Goal: Transaction & Acquisition: Book appointment/travel/reservation

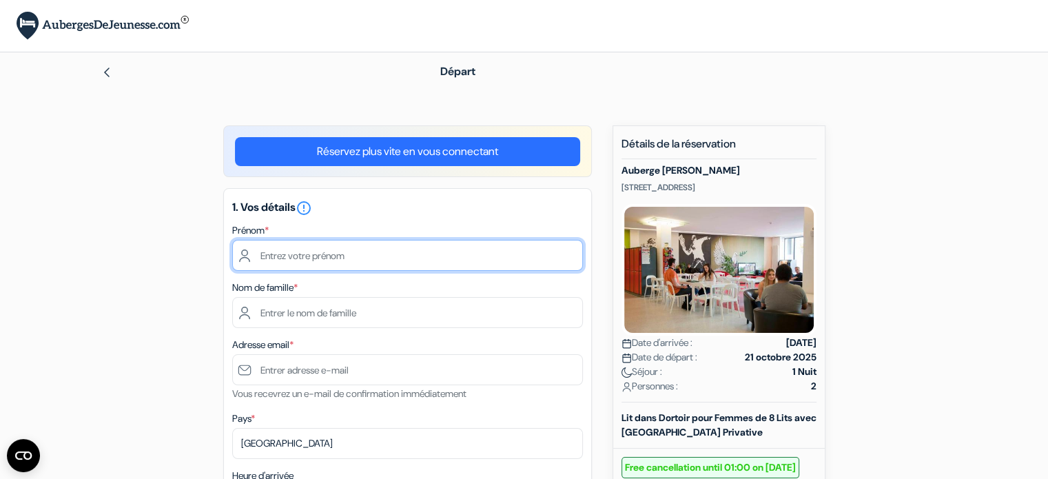
click at [415, 253] on input "text" at bounding box center [407, 255] width 351 height 31
type input "Solène"
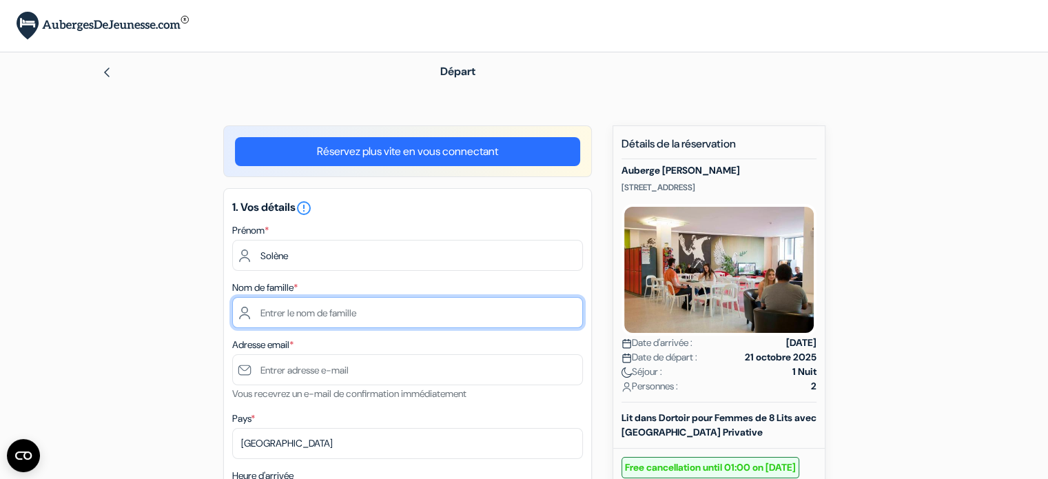
type input "Guyot"
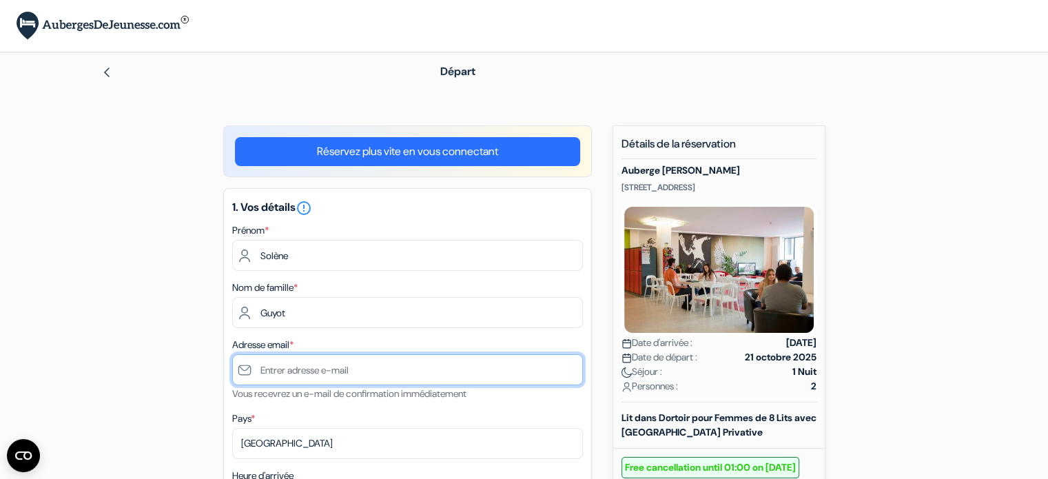
type input "[EMAIL_ADDRESS][DOMAIN_NAME]"
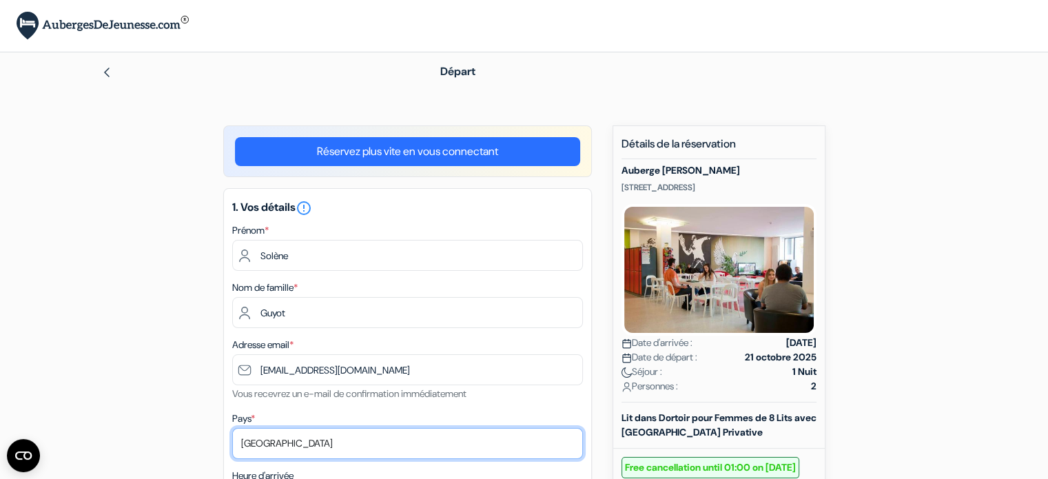
select select "fr"
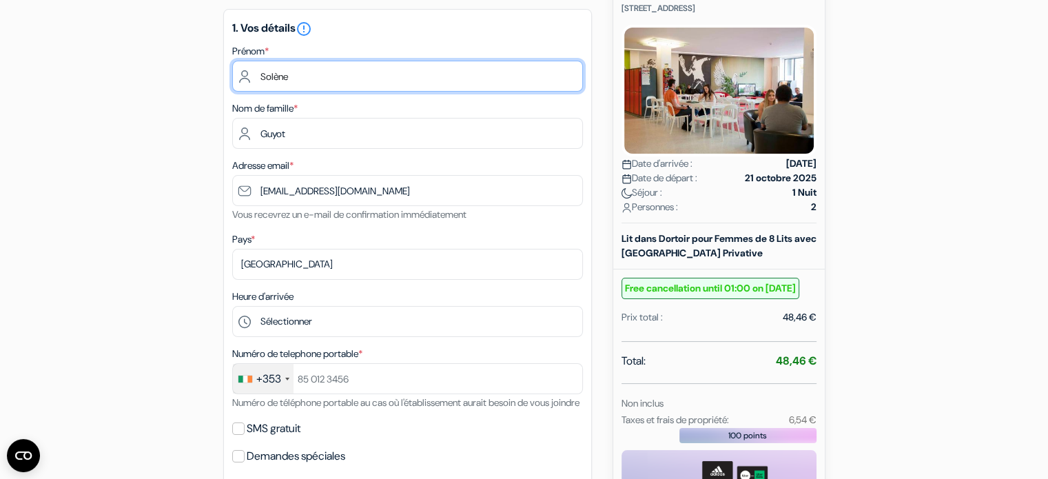
scroll to position [187, 0]
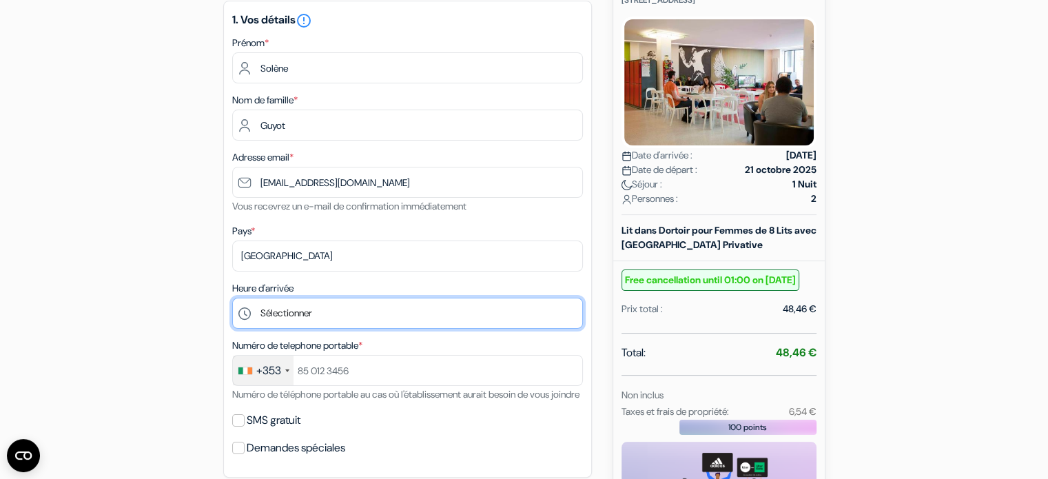
click at [364, 311] on select "Sélectionner 14:00 15:00 16:00 17:00 18:00 19:00 20:00 21:00 22:00 23:00 0:00" at bounding box center [407, 313] width 351 height 31
select select "18"
click at [232, 298] on select "Sélectionner 14:00 15:00 16:00 17:00 18:00 19:00 20:00 21:00 22:00 23:00 0:00" at bounding box center [407, 313] width 351 height 31
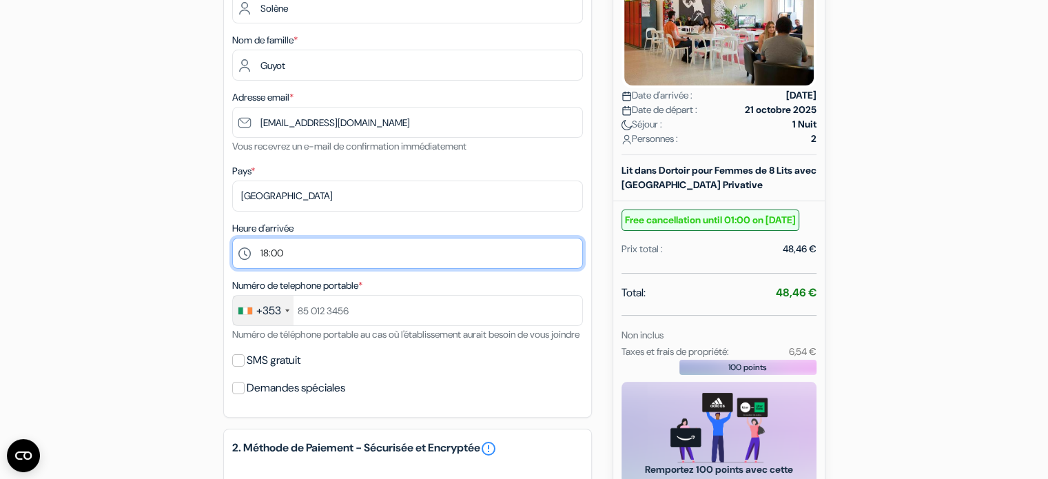
scroll to position [248, 0]
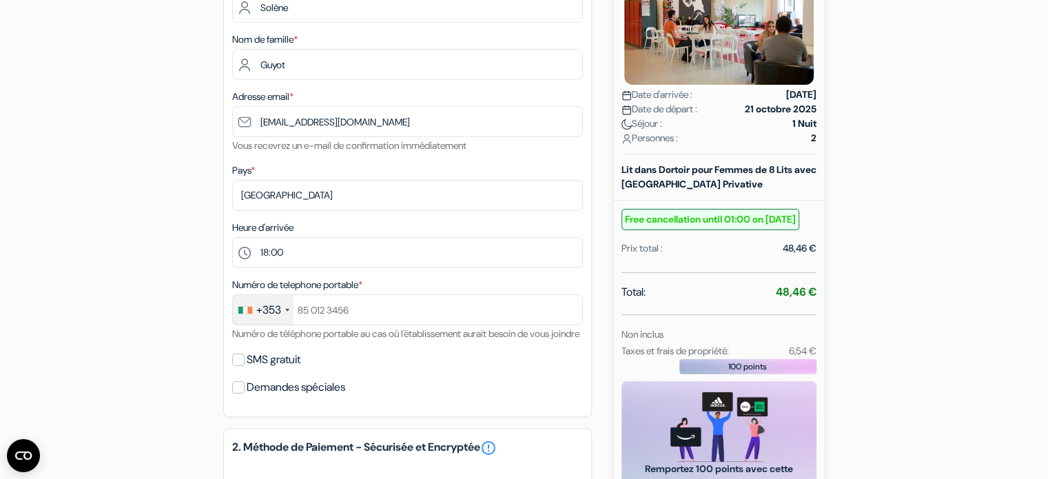
click at [267, 308] on div "+353" at bounding box center [268, 310] width 25 height 17
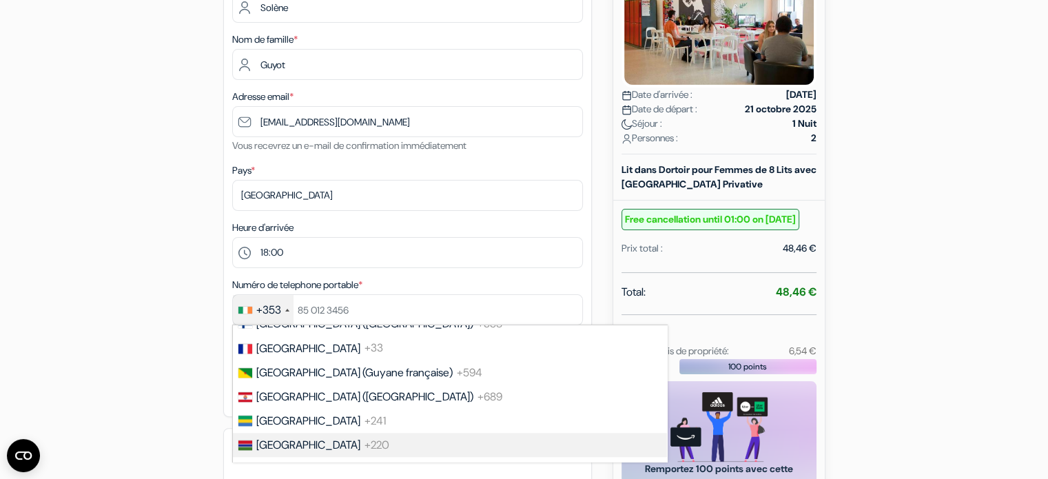
scroll to position [1902, 0]
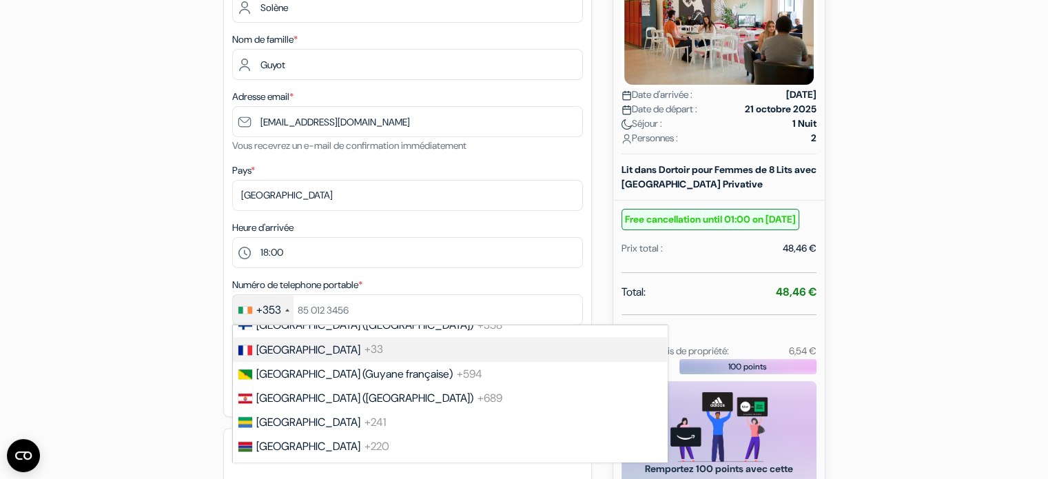
click at [364, 357] on span "+33" at bounding box center [373, 349] width 19 height 14
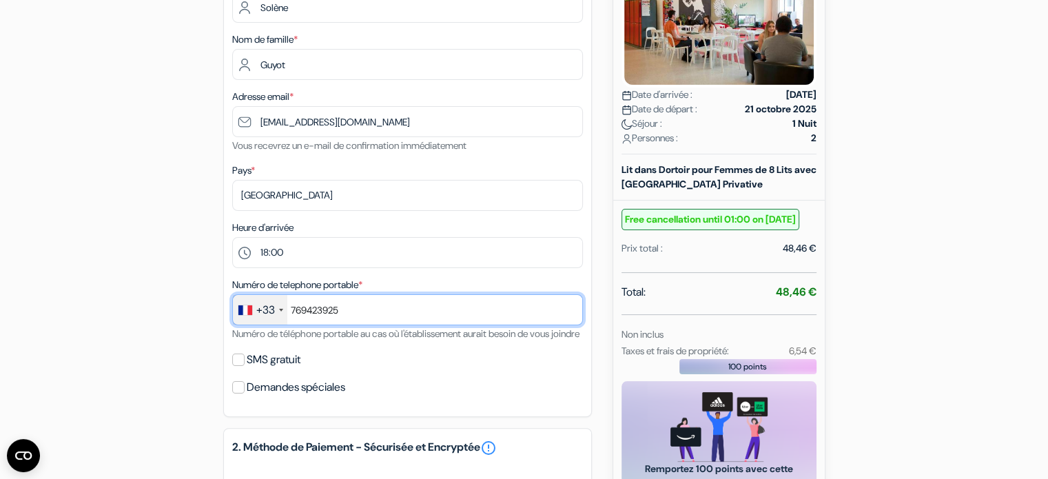
type input "769423925"
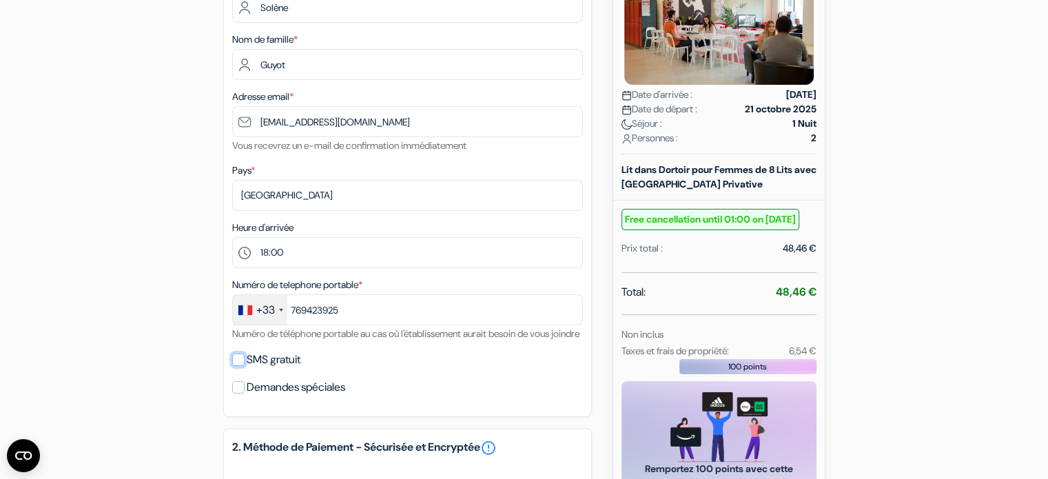
click at [240, 366] on input "SMS gratuit" at bounding box center [238, 359] width 12 height 12
checkbox input "true"
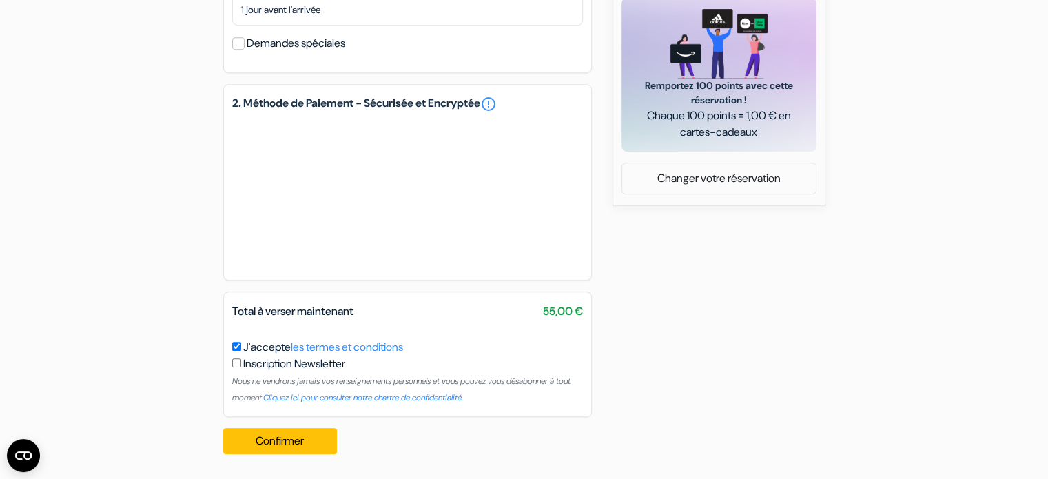
scroll to position [648, 0]
click at [296, 443] on button "Confirmer Loading..." at bounding box center [280, 441] width 114 height 26
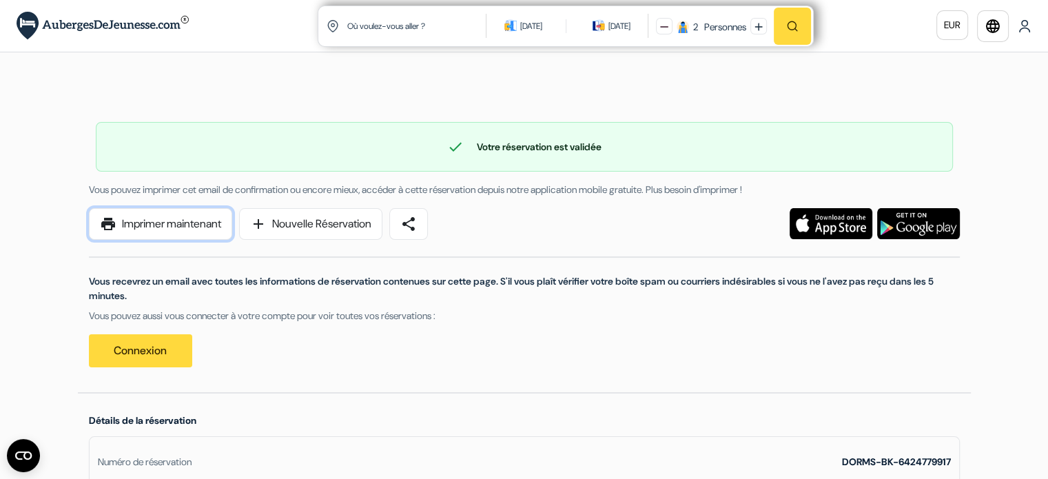
click at [195, 227] on link "print Imprimer maintenant" at bounding box center [160, 224] width 143 height 32
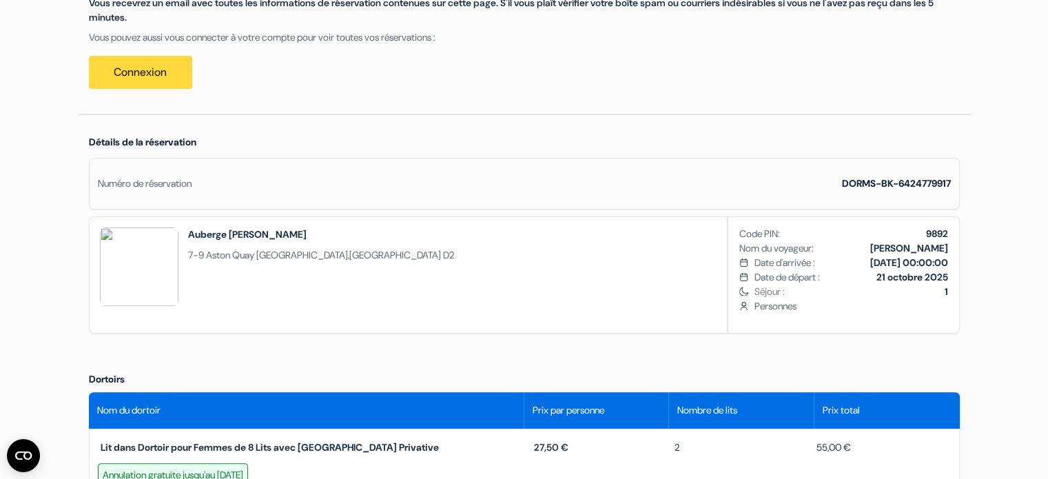
scroll to position [283, 0]
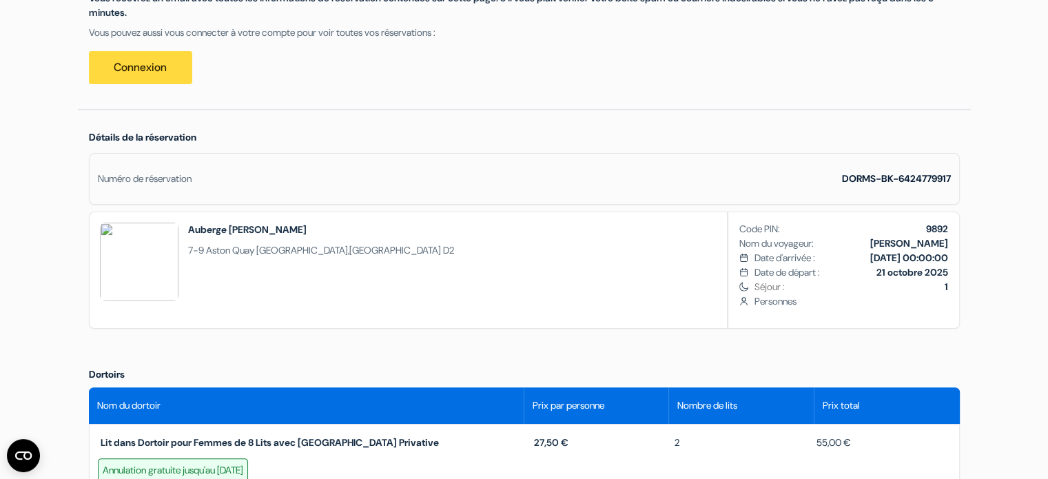
click at [763, 301] on span "Personnes" at bounding box center [851, 301] width 194 height 14
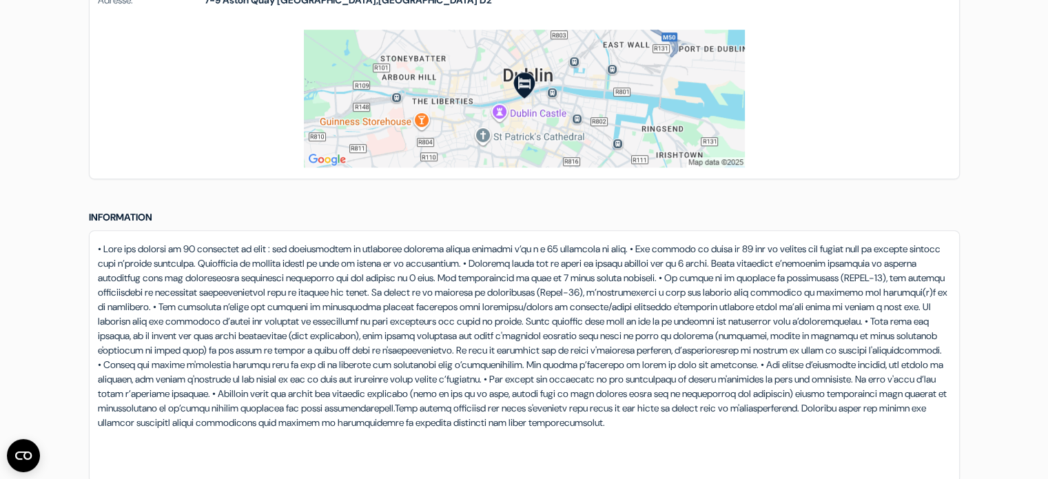
scroll to position [963, 0]
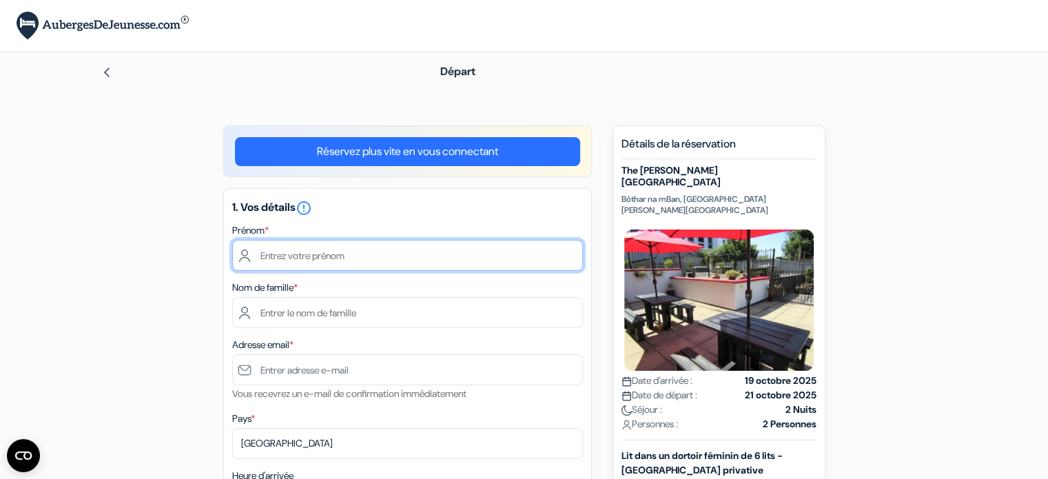
click at [338, 261] on input "text" at bounding box center [407, 255] width 351 height 31
type input "Solène"
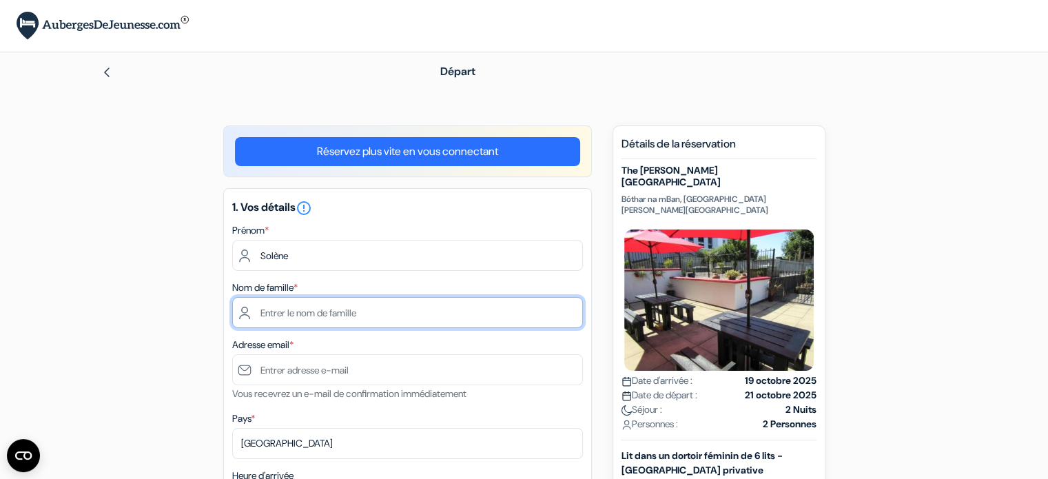
type input "Guyot"
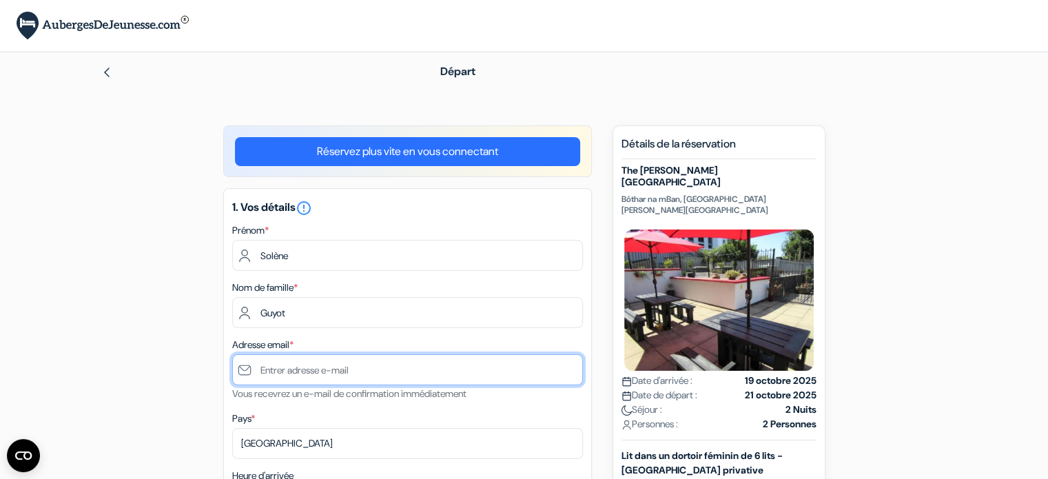
type input "[EMAIL_ADDRESS][DOMAIN_NAME]"
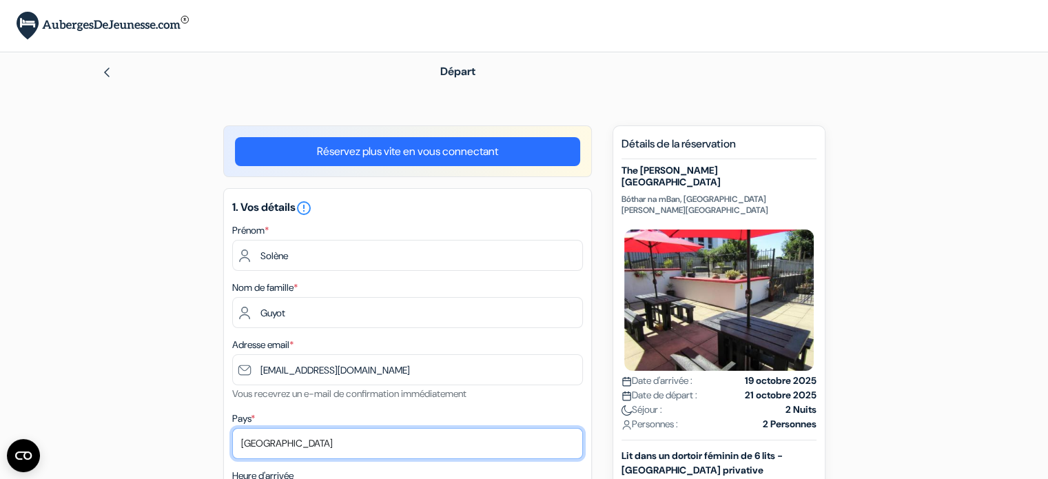
select select "67"
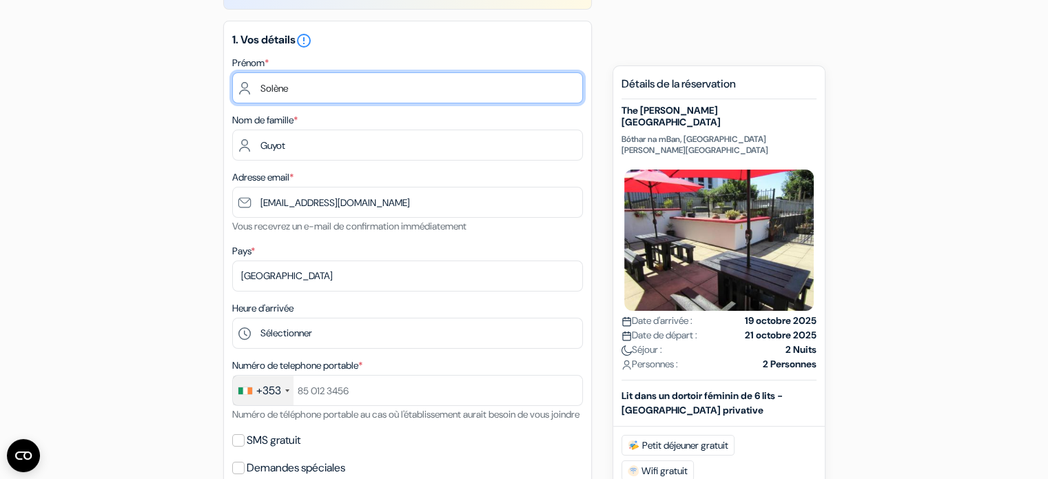
scroll to position [168, 0]
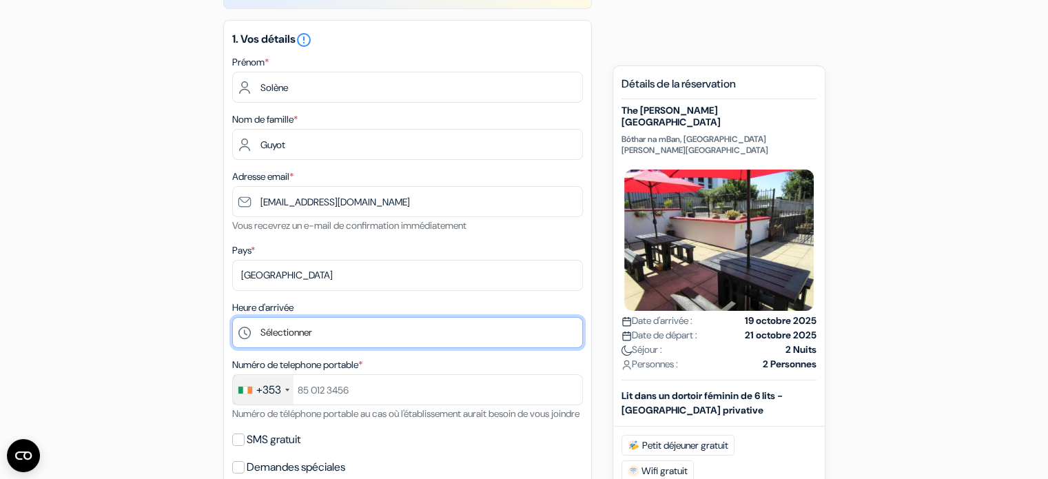
click at [411, 333] on select "Sélectionner 1:00 2:00 3:00 4:00 5:00 6:00 7:00 8:00 9:00 10:00 11:00 12:00 13:…" at bounding box center [407, 332] width 351 height 31
select select "16"
click at [232, 317] on select "Sélectionner 1:00 2:00 3:00 4:00 5:00 6:00 7:00 8:00 9:00 10:00 11:00 12:00 13:…" at bounding box center [407, 332] width 351 height 31
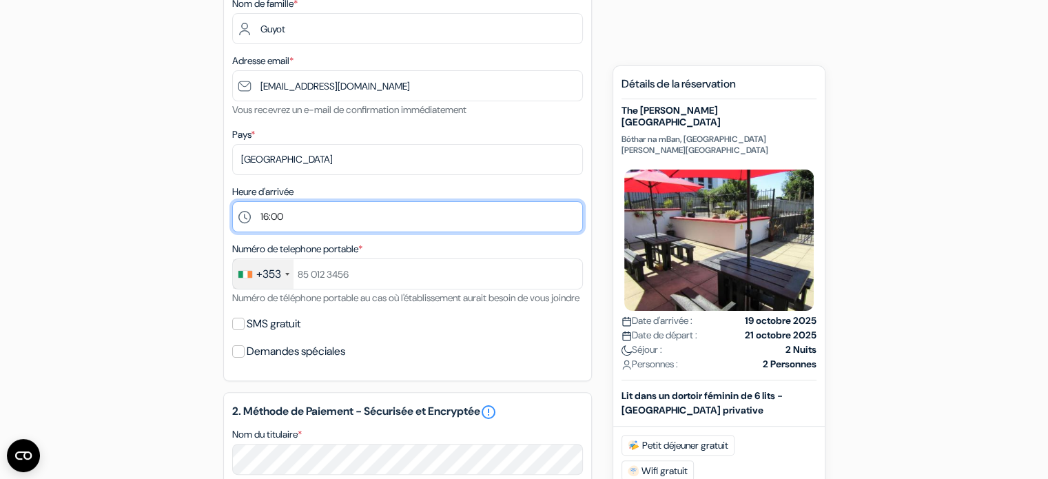
scroll to position [284, 0]
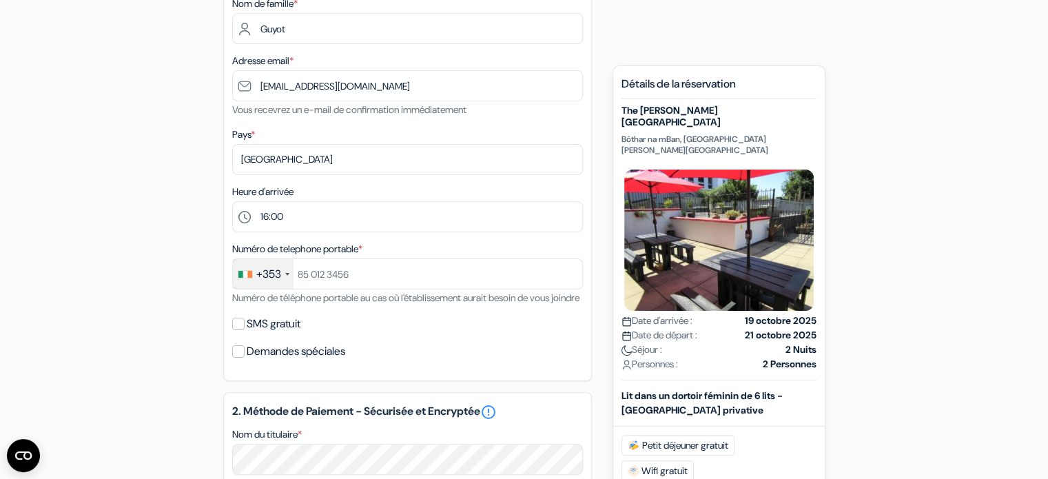
click at [260, 282] on div "+353" at bounding box center [268, 274] width 25 height 17
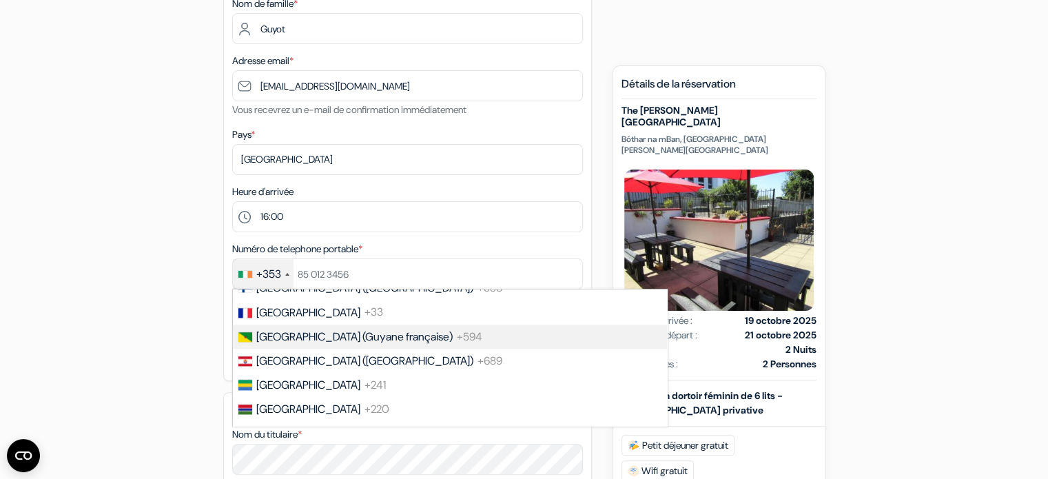
scroll to position [1904, 0]
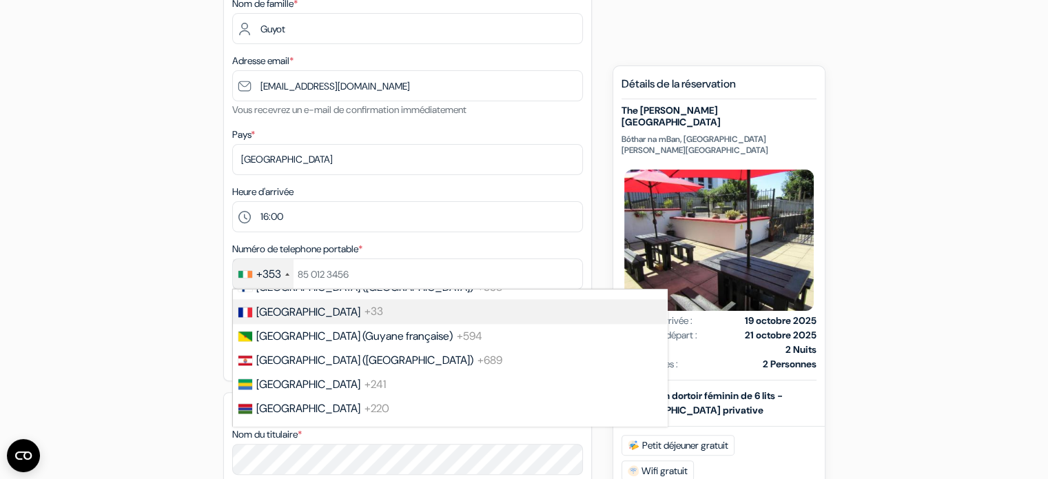
click at [287, 319] on span "France" at bounding box center [308, 311] width 104 height 14
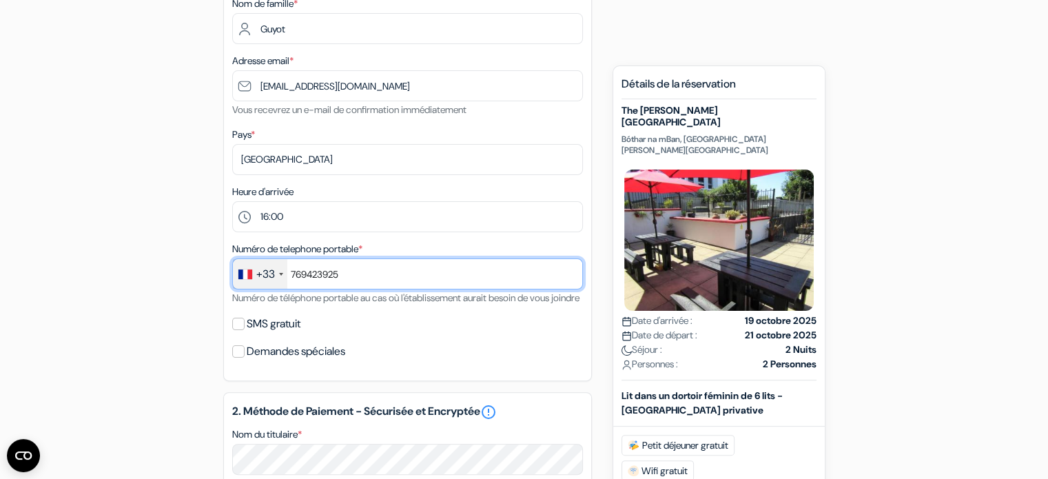
type input "+33769423925"
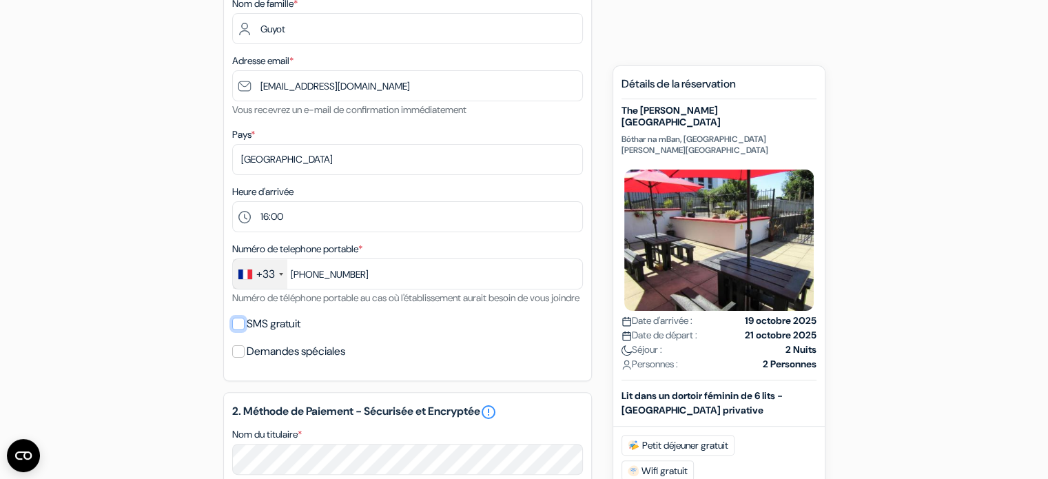
click at [238, 330] on input "SMS gratuit" at bounding box center [238, 324] width 12 height 12
checkbox input "true"
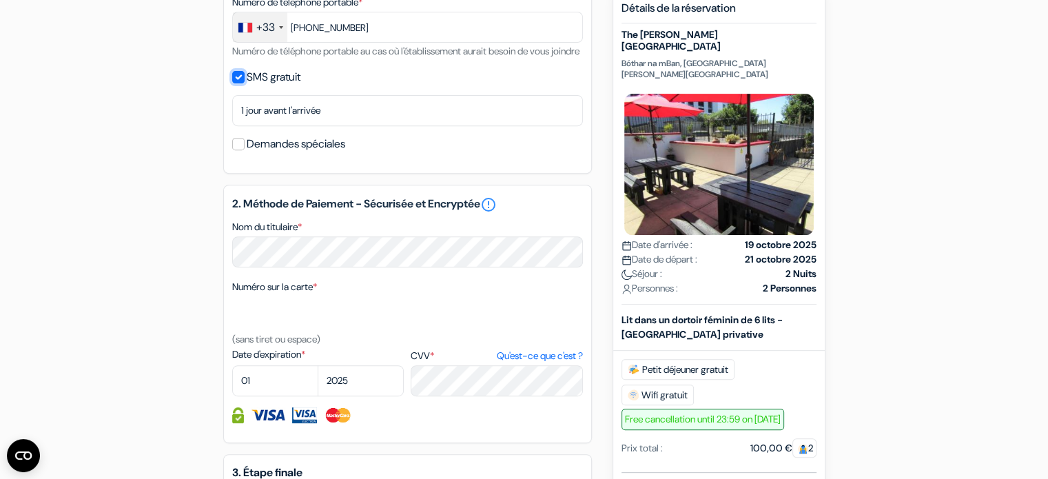
scroll to position [532, 0]
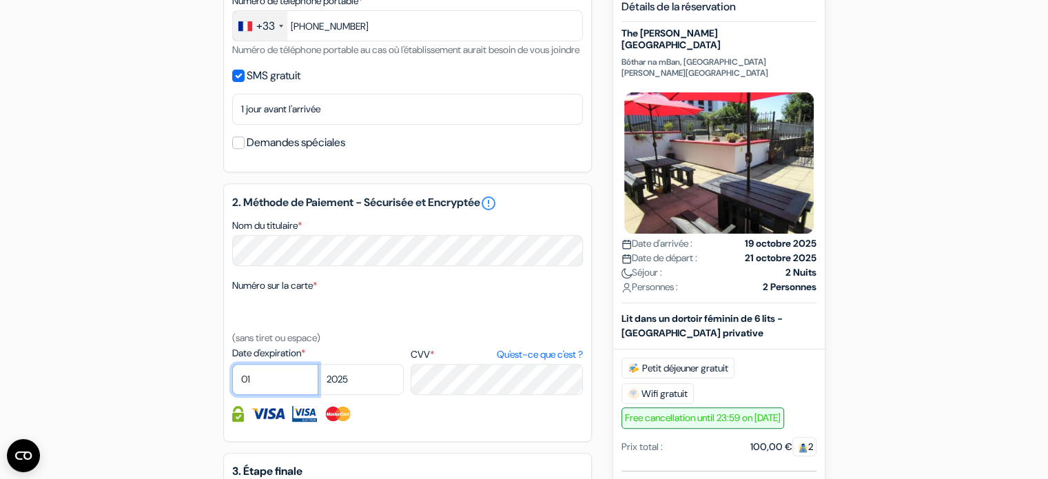
click at [273, 389] on select "01 02 03 04 05 06 07 08 09 10 11 12" at bounding box center [275, 379] width 86 height 31
select select "08"
click at [232, 382] on select "01 02 03 04 05 06 07 08 09 10 11 12" at bounding box center [275, 379] width 86 height 31
click at [333, 391] on select "2025 2026 2027 2028 2029 2030 2031 2032 2033 2034 2035 2036 2037 2038 2039 2040…" at bounding box center [361, 379] width 86 height 31
select select "2030"
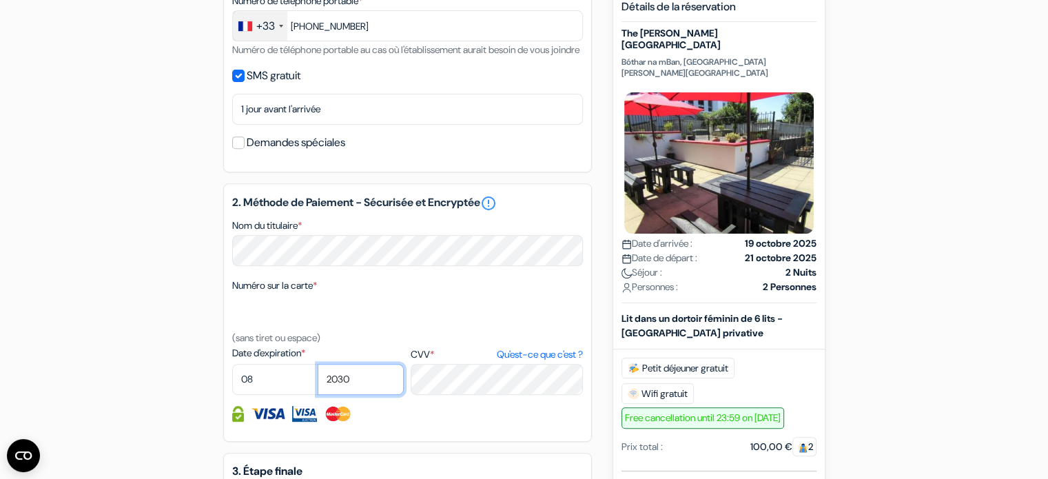
click at [318, 382] on select "2025 2026 2027 2028 2029 2030 2031 2032 2033 2034 2035 2036 2037 2038 2039 2040…" at bounding box center [361, 379] width 86 height 31
click at [449, 404] on div "2. Méthode de Paiement - Sécurisée et Encryptée error_outline Nom du titulaire …" at bounding box center [407, 312] width 369 height 258
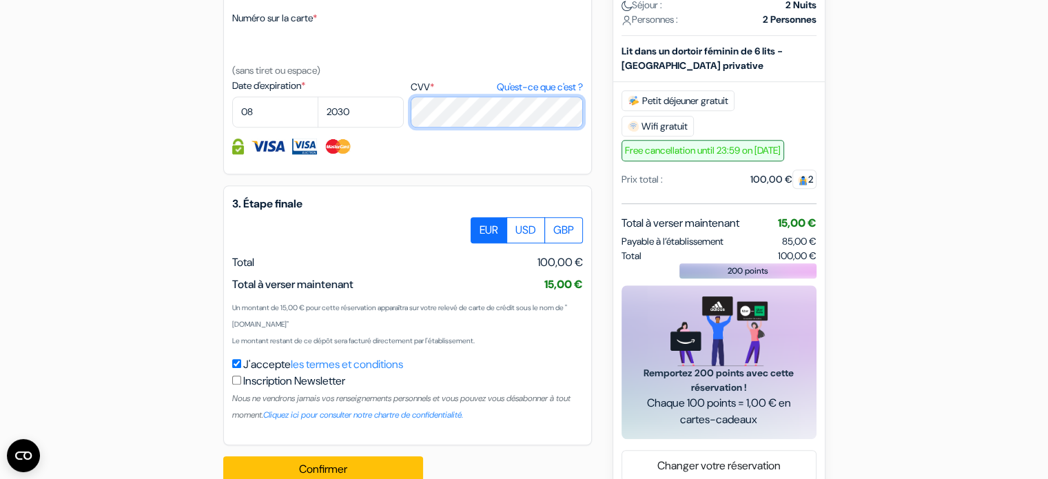
scroll to position [845, 0]
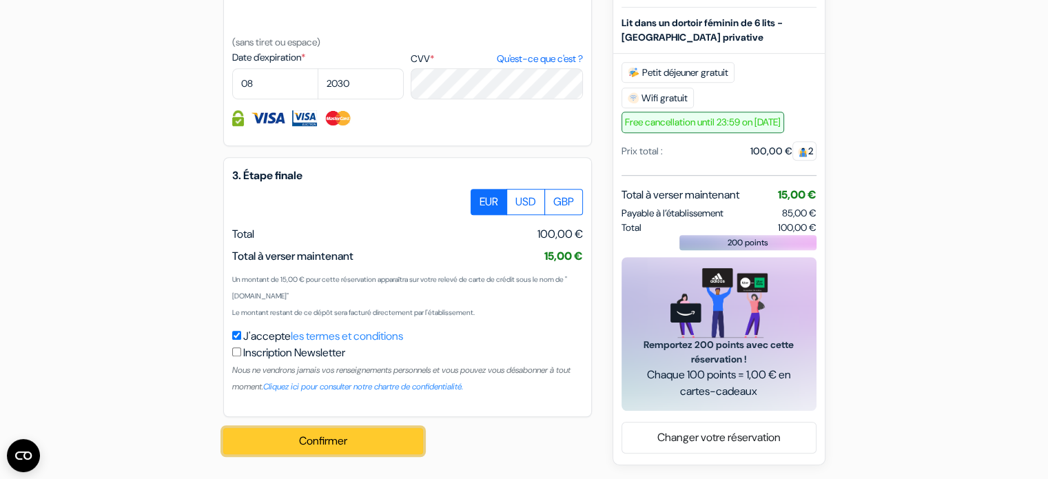
click at [320, 435] on button "Confirmer Loading..." at bounding box center [323, 441] width 200 height 26
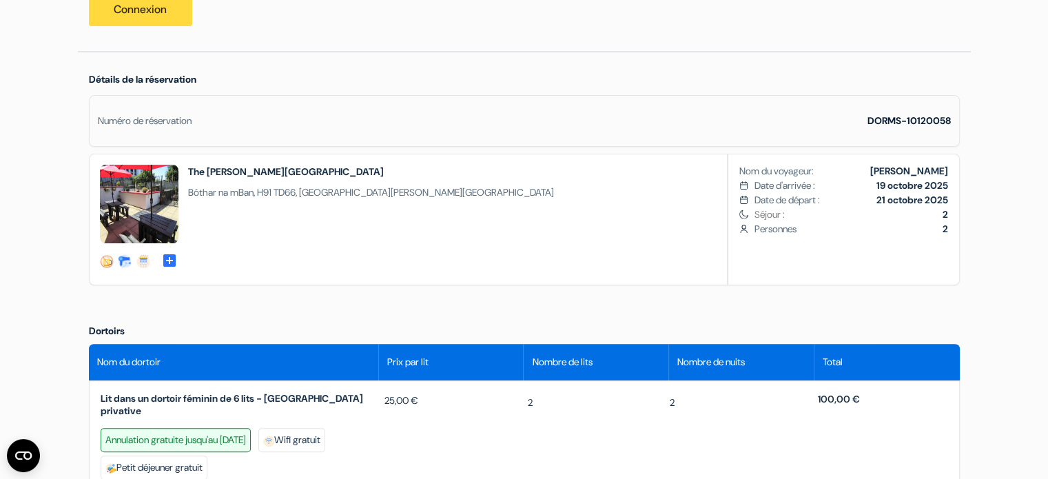
scroll to position [311, 0]
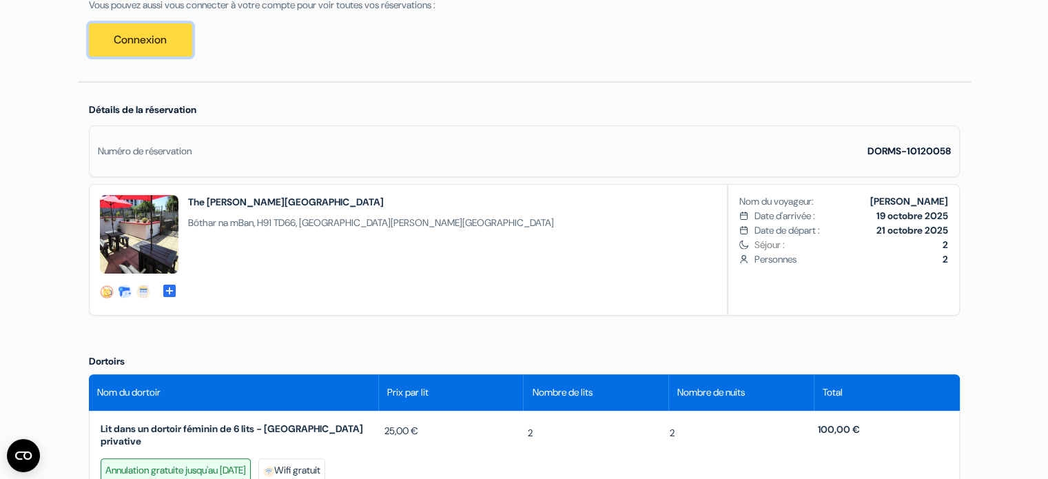
click at [169, 48] on link "Connexion" at bounding box center [140, 39] width 103 height 33
